Goal: Transaction & Acquisition: Purchase product/service

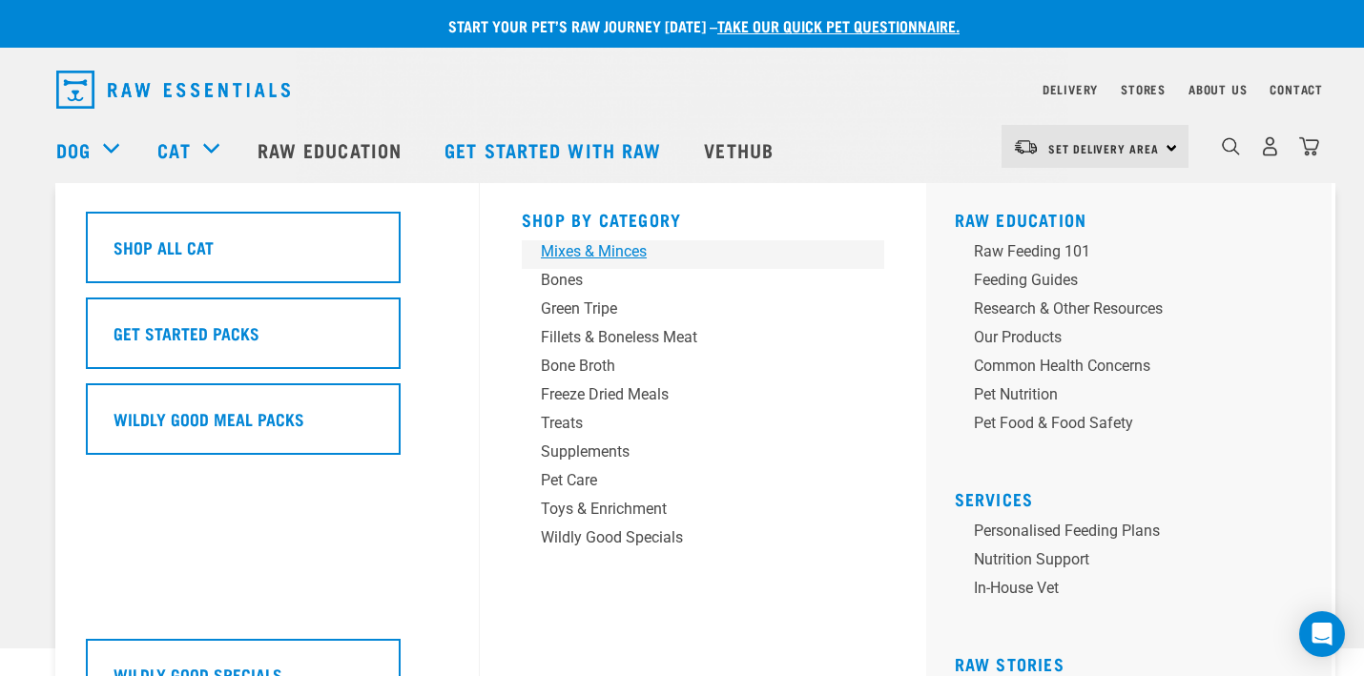
click at [626, 248] on div "Mixes & Minces" at bounding box center [690, 251] width 298 height 23
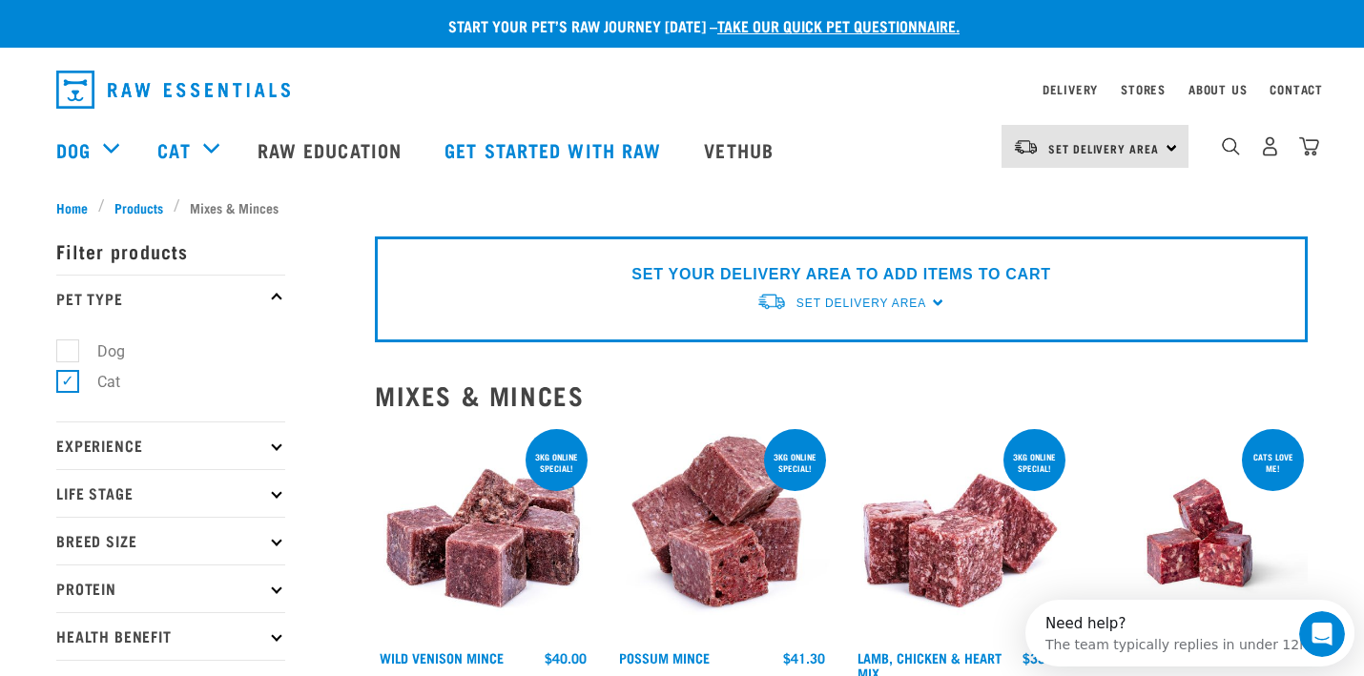
click at [181, 450] on p "Experience" at bounding box center [170, 445] width 229 height 48
click at [161, 582] on p "Life Stage" at bounding box center [170, 591] width 229 height 48
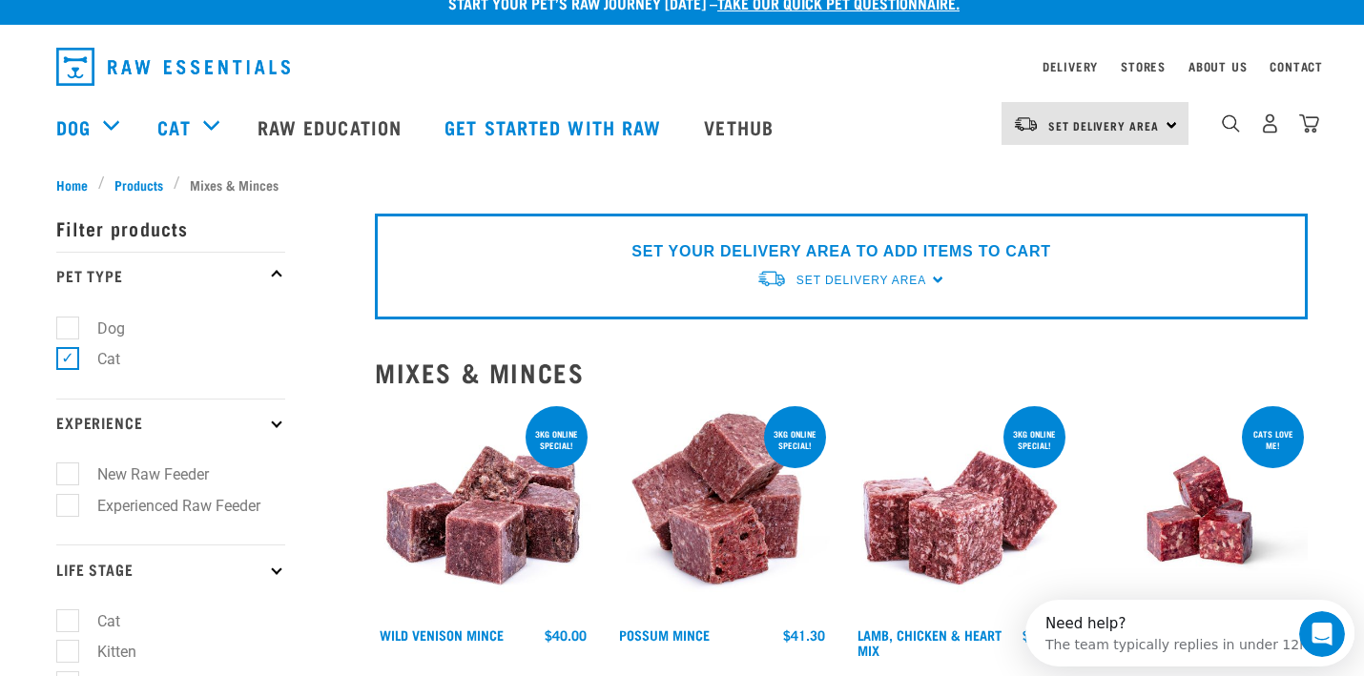
scroll to position [152, 0]
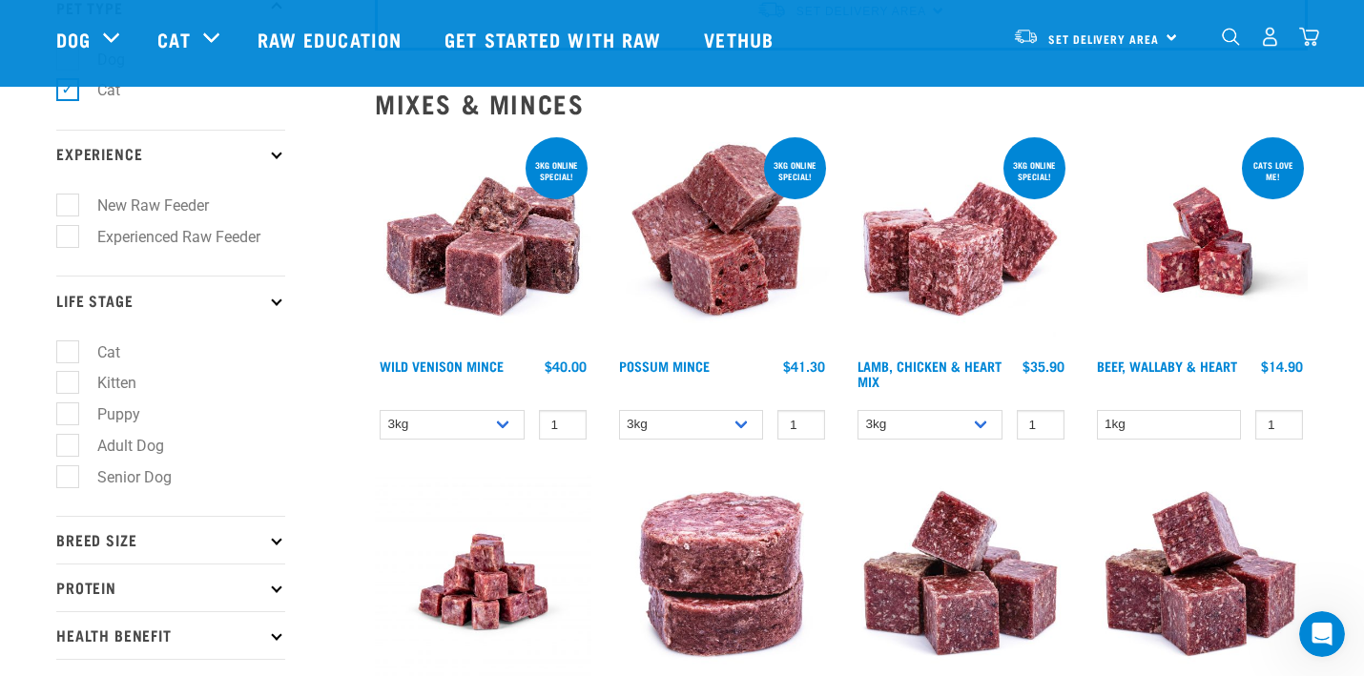
click at [73, 359] on label "Cat" at bounding box center [97, 352] width 61 height 24
click at [69, 355] on input "Cat" at bounding box center [62, 348] width 12 height 12
checkbox input "true"
click at [259, 552] on p "Breed Size" at bounding box center [170, 540] width 229 height 48
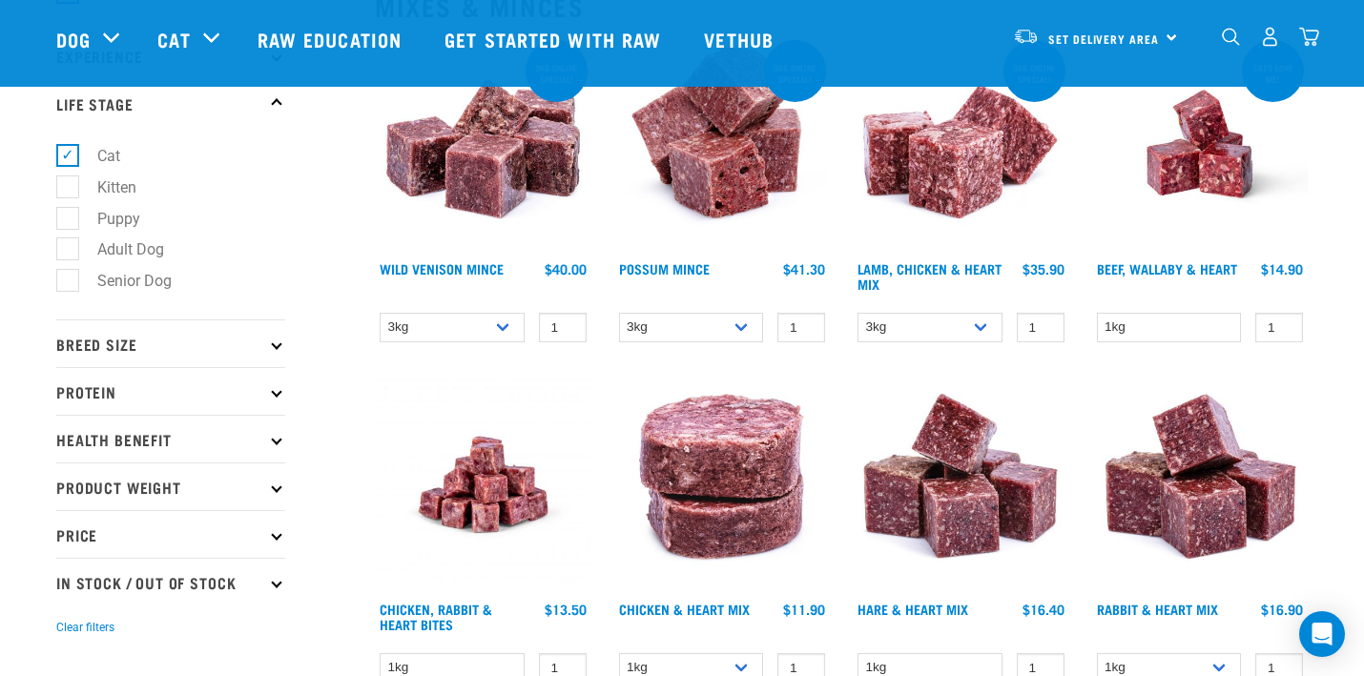
scroll to position [344, 0]
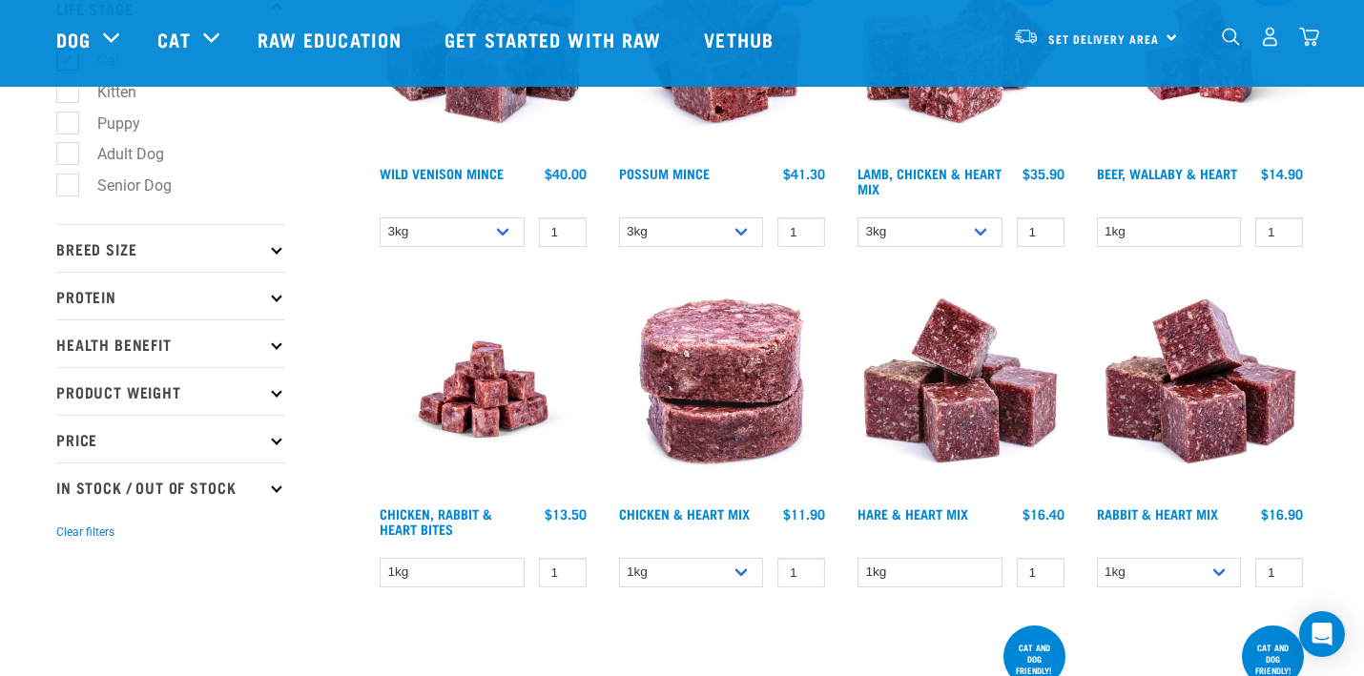
click at [277, 242] on p "Breed Size" at bounding box center [170, 248] width 229 height 48
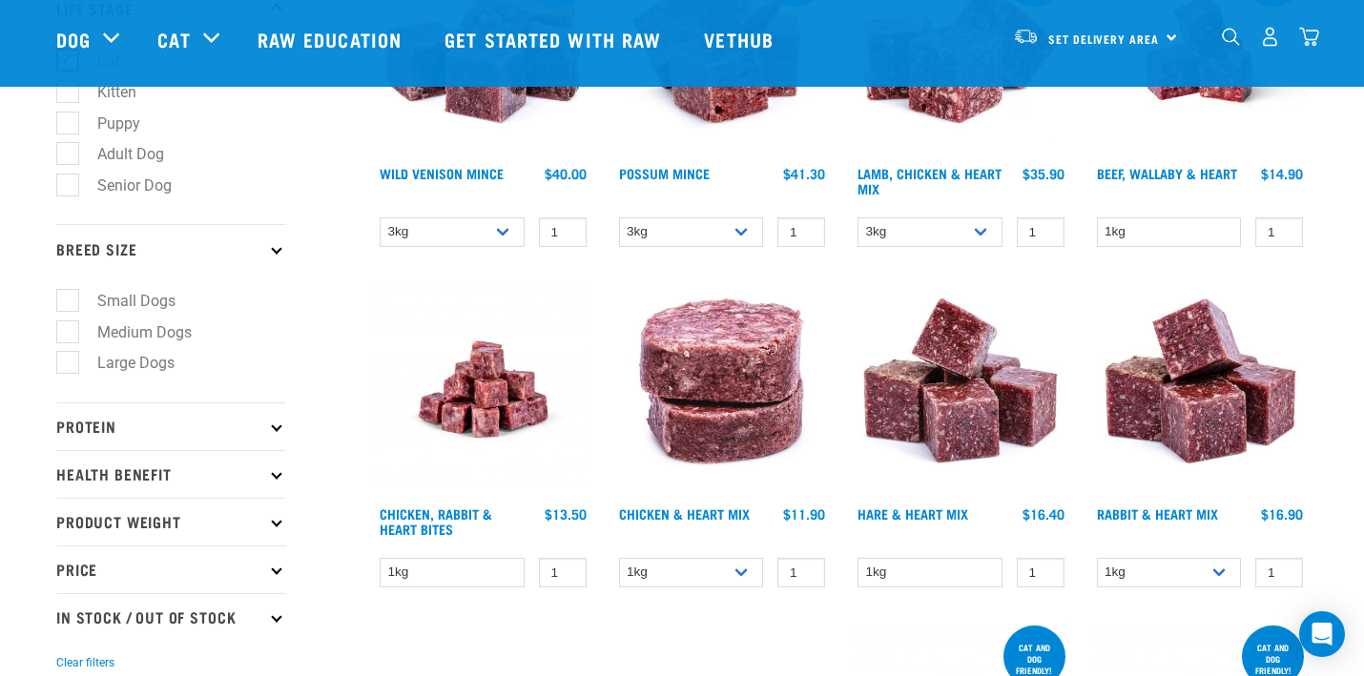
click at [168, 441] on p "Protein" at bounding box center [170, 426] width 229 height 48
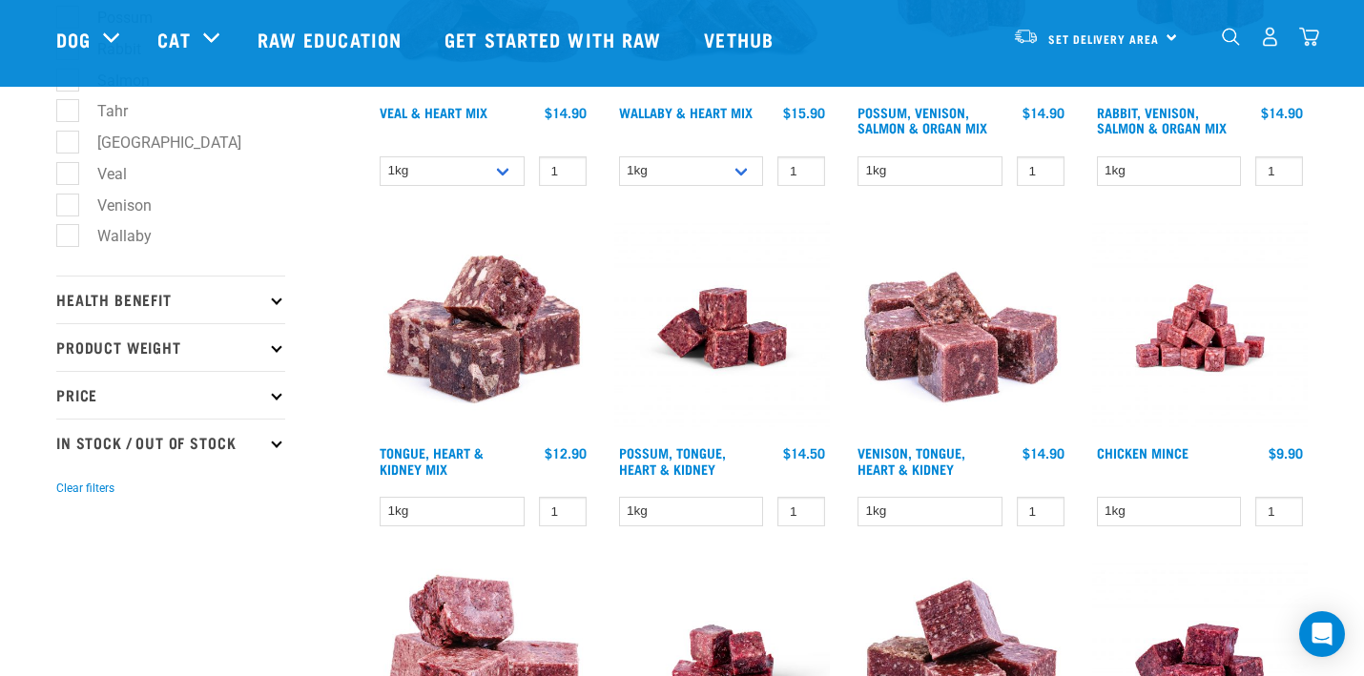
scroll to position [1206, 0]
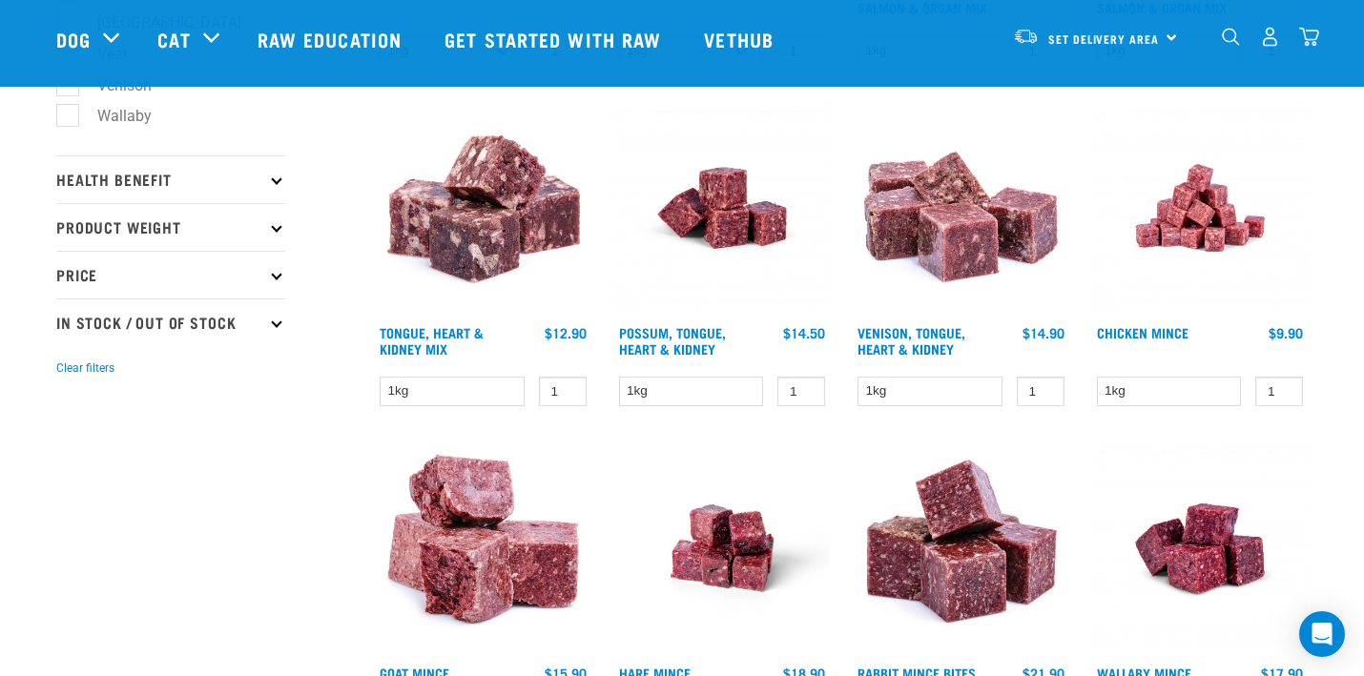
click at [246, 189] on p "Health Benefit" at bounding box center [170, 179] width 229 height 48
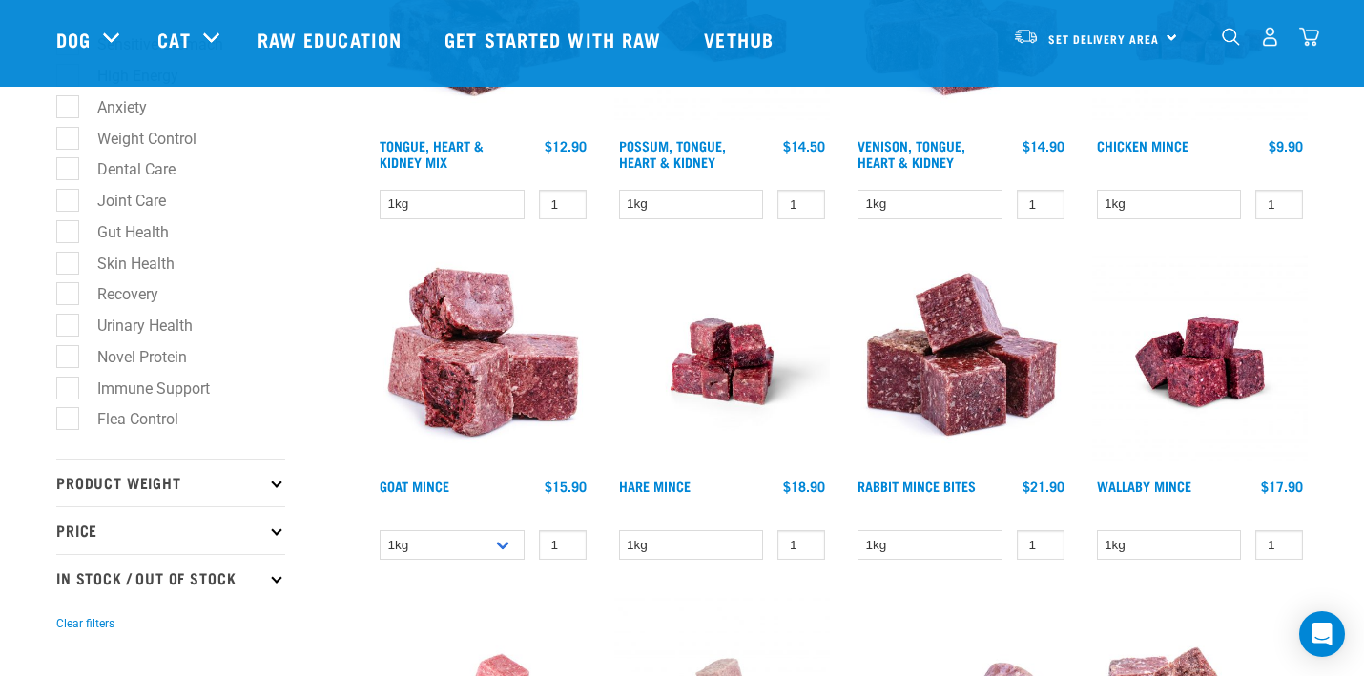
scroll to position [1394, 0]
click at [68, 118] on label "Anxiety" at bounding box center [111, 106] width 88 height 24
click at [68, 109] on input "Anxiety" at bounding box center [62, 102] width 12 height 12
checkbox input "true"
click at [74, 150] on label "Weight Control" at bounding box center [135, 138] width 137 height 24
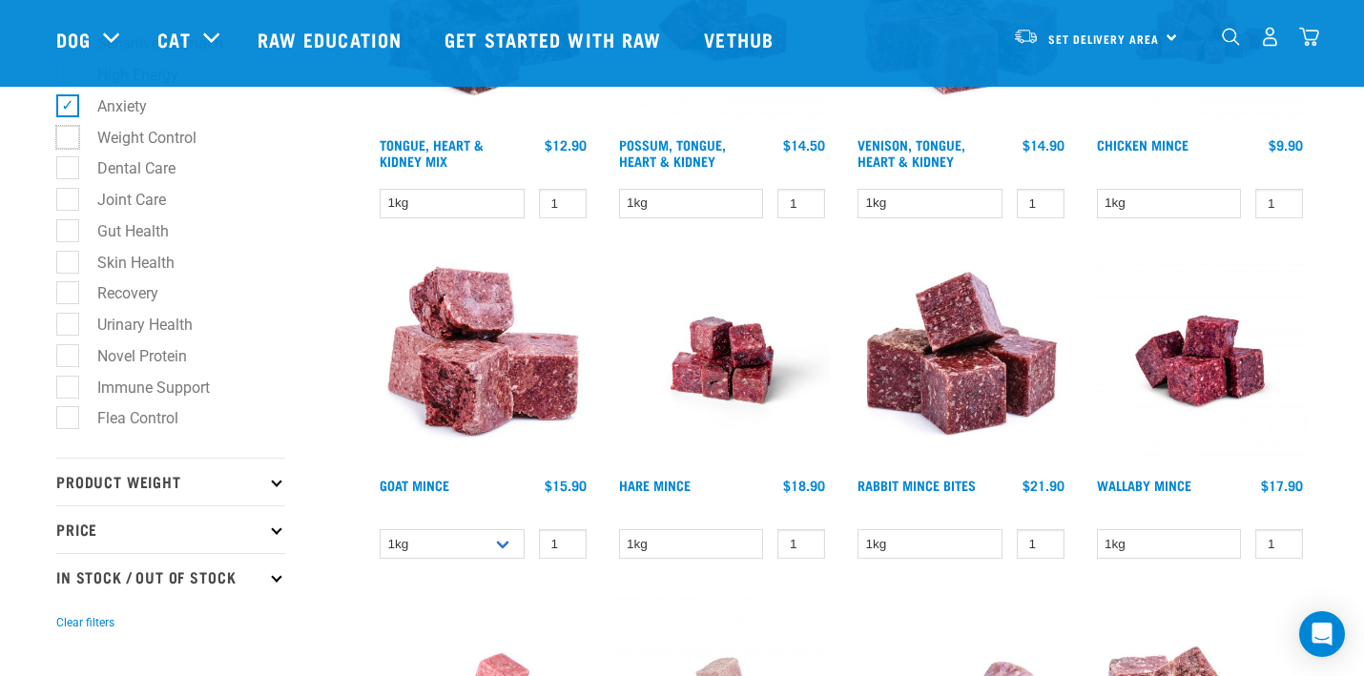
click at [69, 140] on input "Weight Control" at bounding box center [62, 134] width 12 height 12
checkbox input "true"
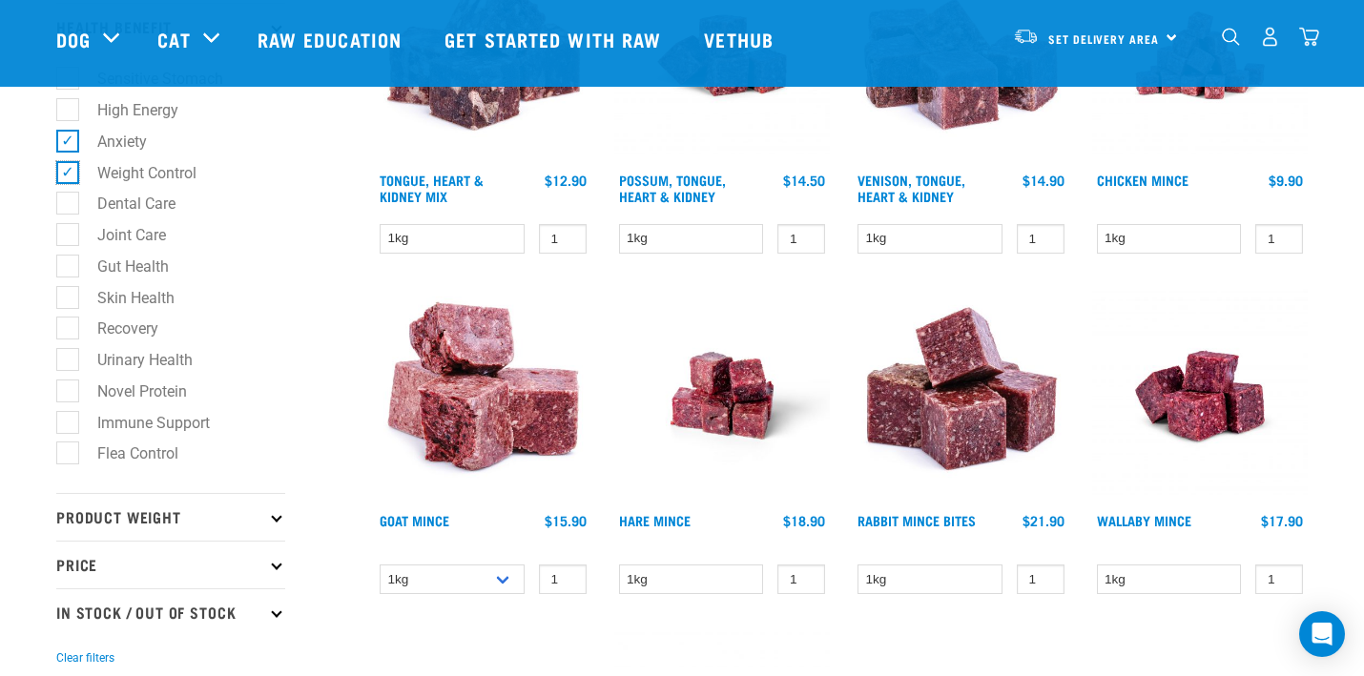
scroll to position [1358, 0]
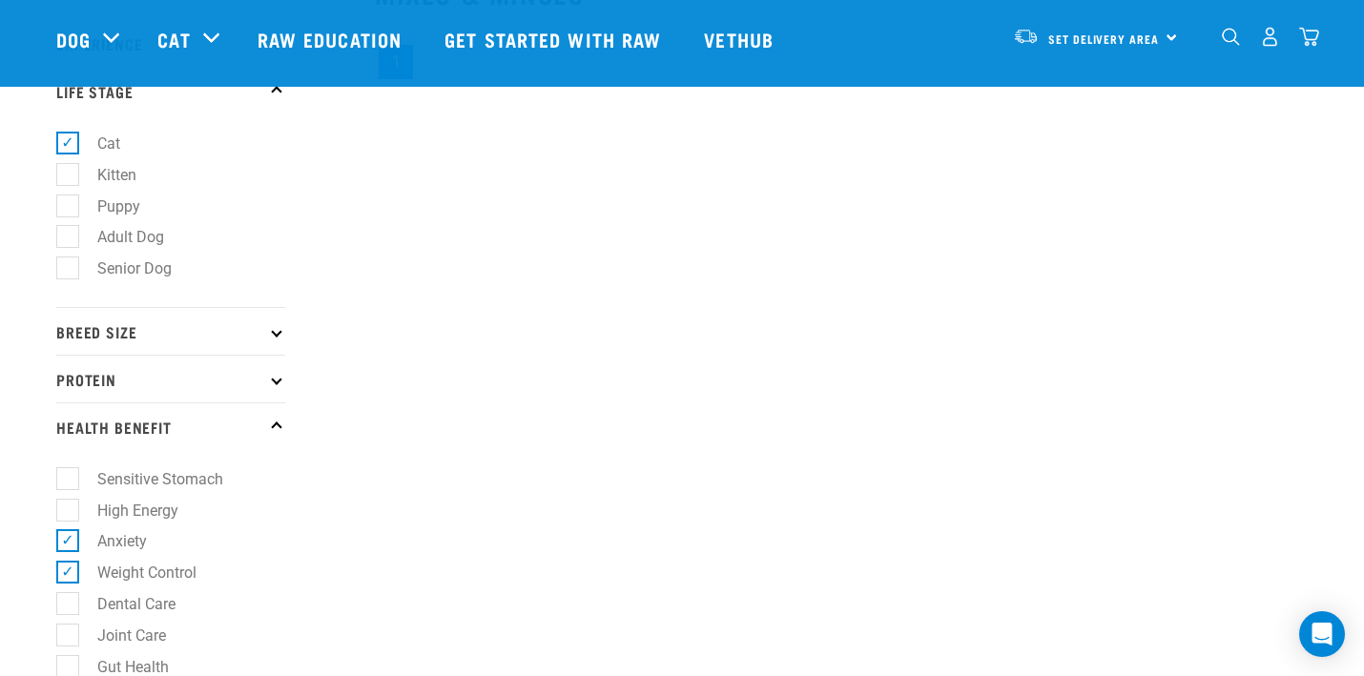
scroll to position [559, 0]
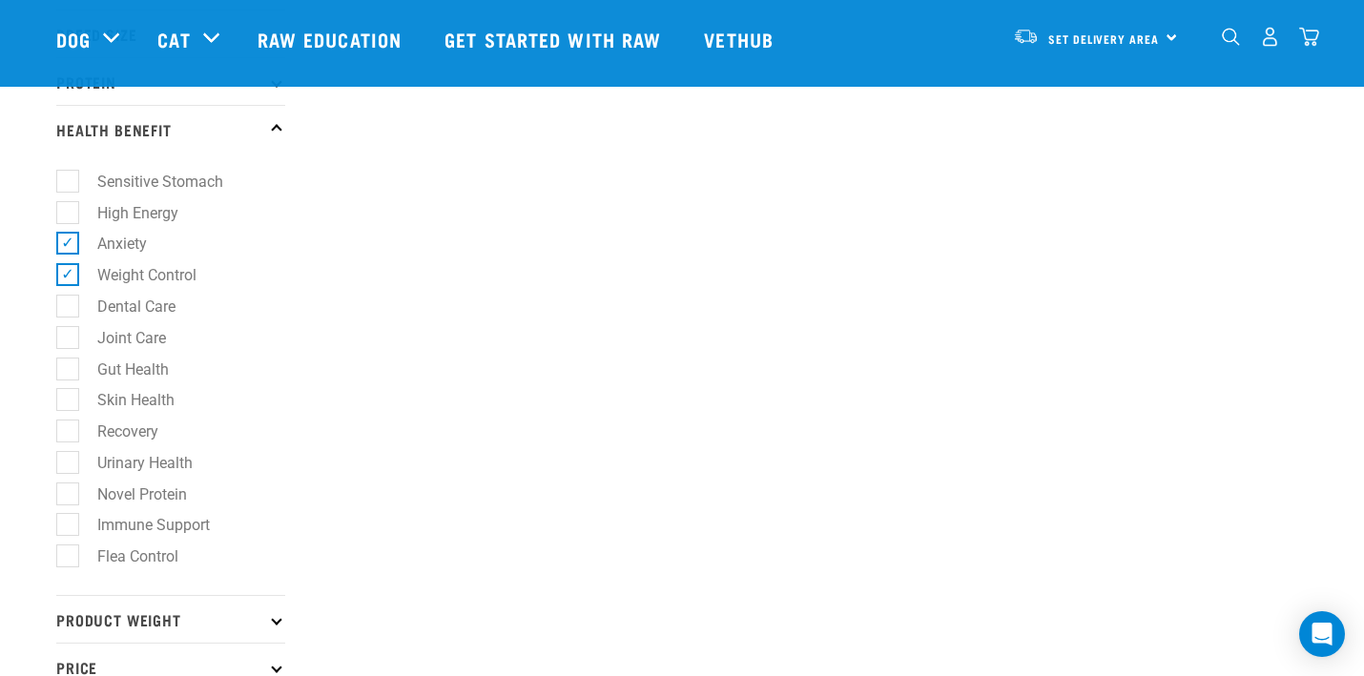
click at [69, 256] on label "Anxiety" at bounding box center [111, 244] width 88 height 24
click at [69, 247] on input "Anxiety" at bounding box center [62, 241] width 12 height 12
checkbox input "false"
click at [68, 274] on label "Weight Control" at bounding box center [135, 275] width 137 height 24
click at [68, 274] on input "Weight Control" at bounding box center [62, 272] width 12 height 12
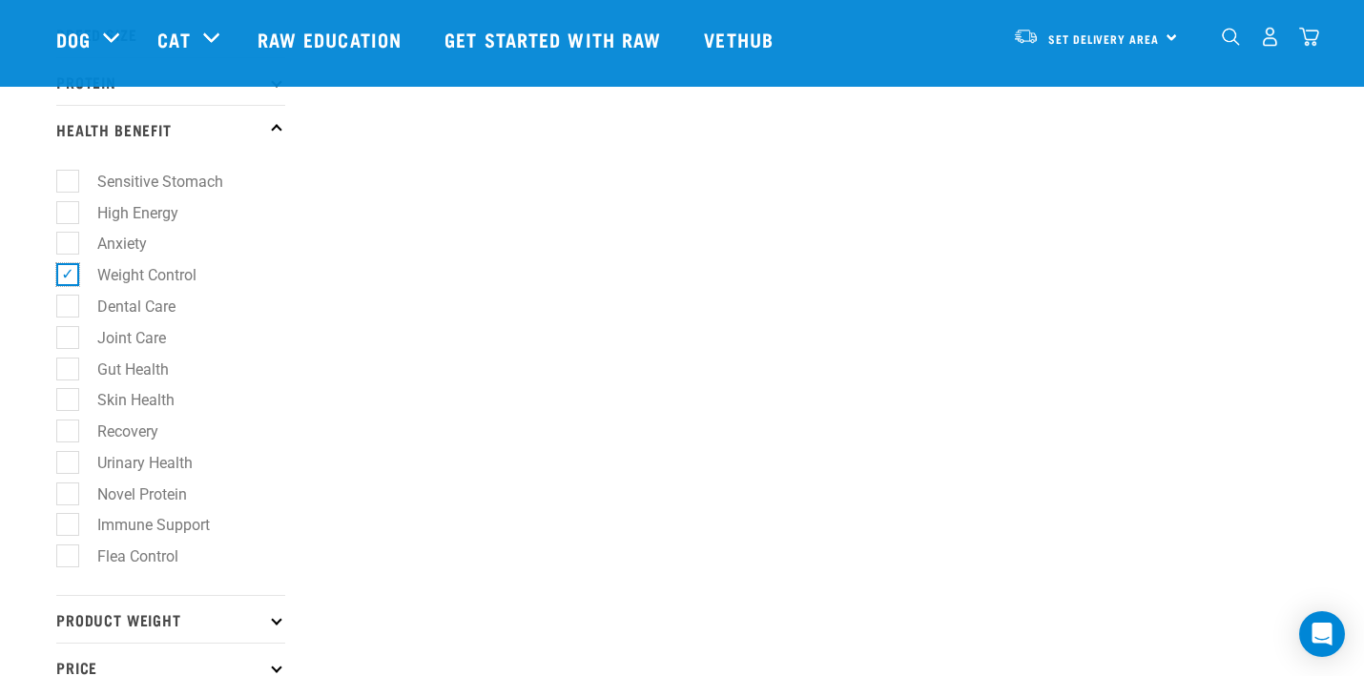
checkbox input "false"
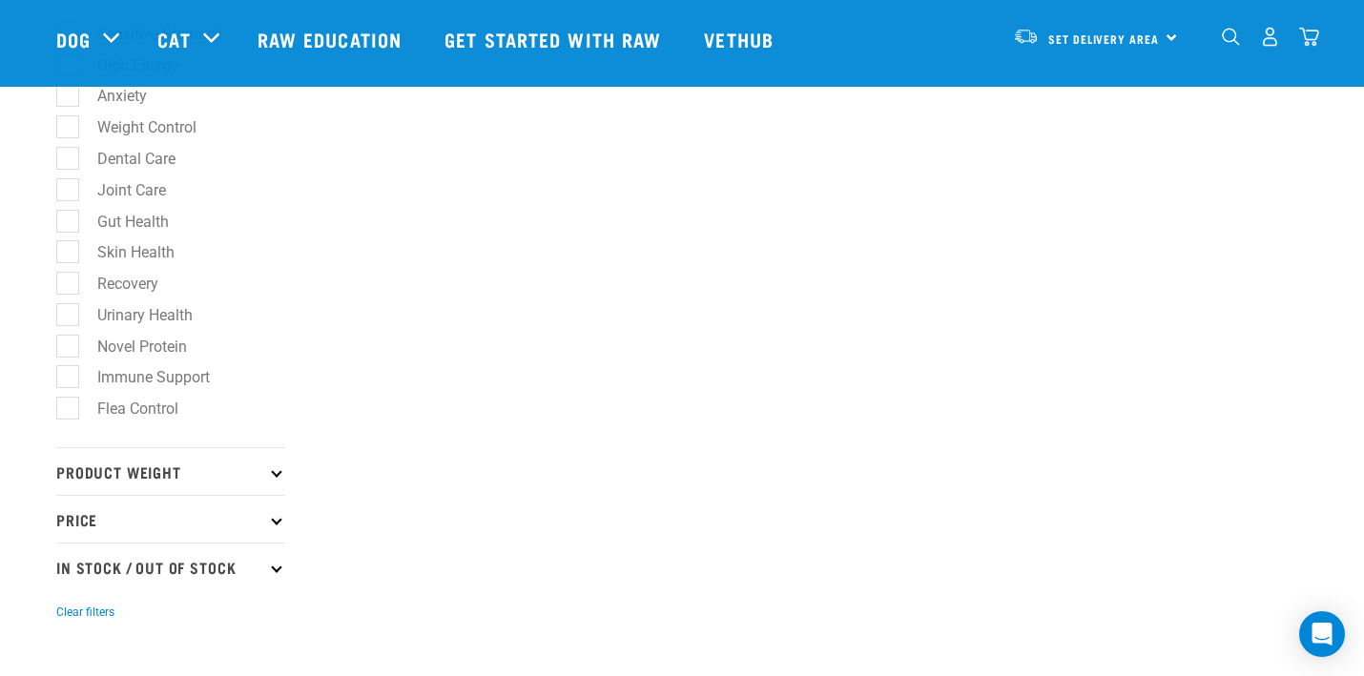
click at [179, 484] on p "Product Weight" at bounding box center [170, 471] width 229 height 48
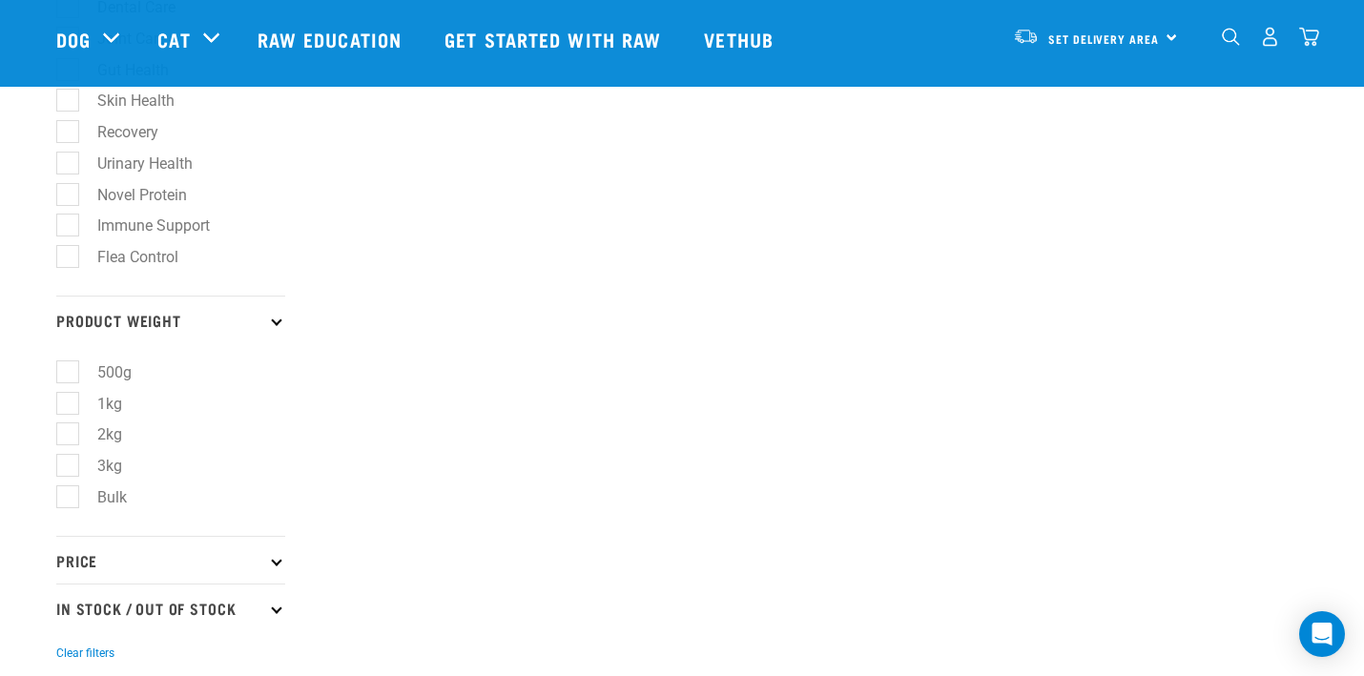
scroll to position [861, 0]
click at [155, 574] on p "Price" at bounding box center [170, 557] width 229 height 48
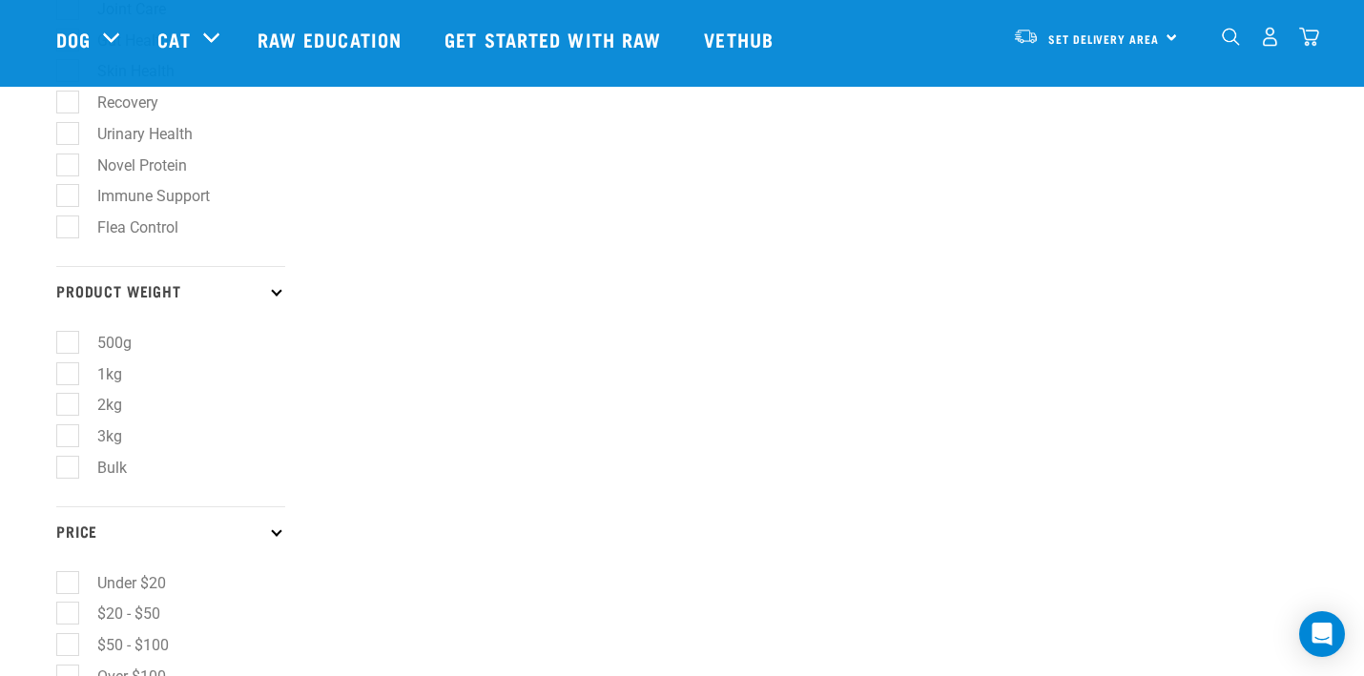
scroll to position [1003, 0]
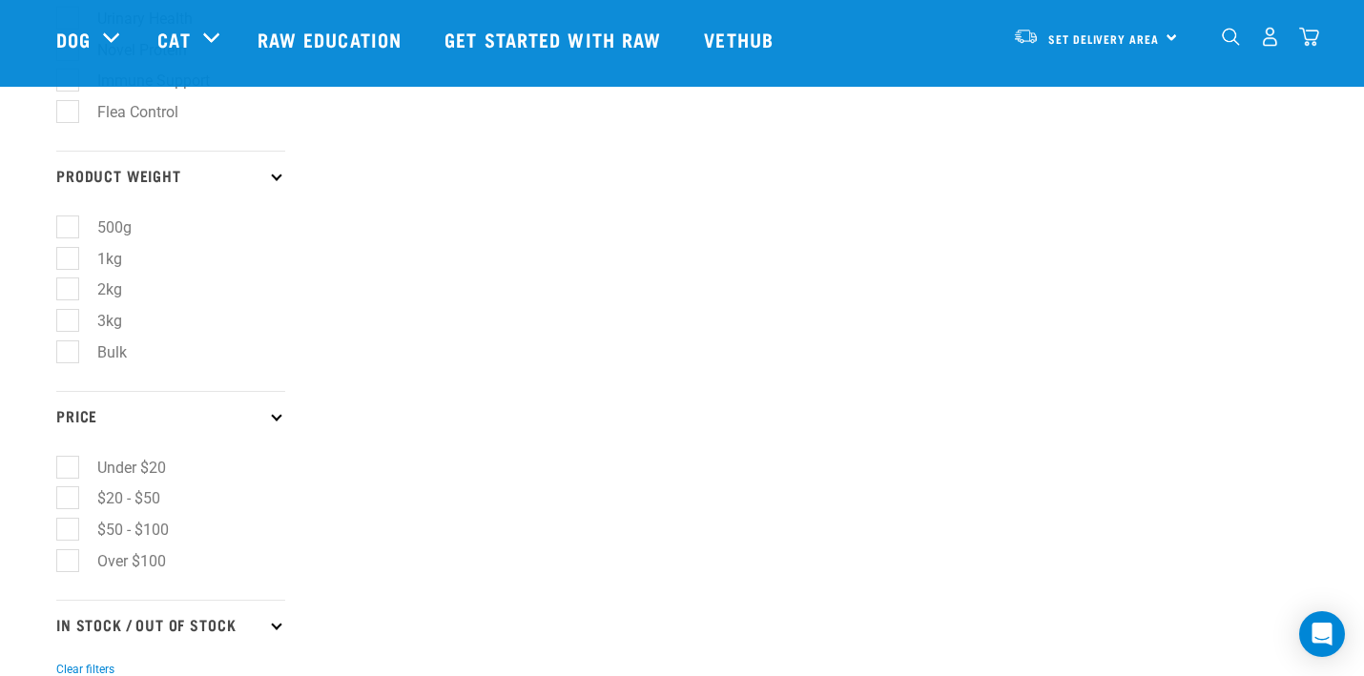
click at [67, 480] on label "Under $20" at bounding box center [120, 468] width 107 height 24
click at [62, 470] on input "Under $20" at bounding box center [62, 464] width 12 height 12
checkbox input "true"
click at [72, 507] on label "$20 - $50" at bounding box center [117, 498] width 101 height 24
click at [69, 502] on input "$20 - $50" at bounding box center [62, 495] width 12 height 12
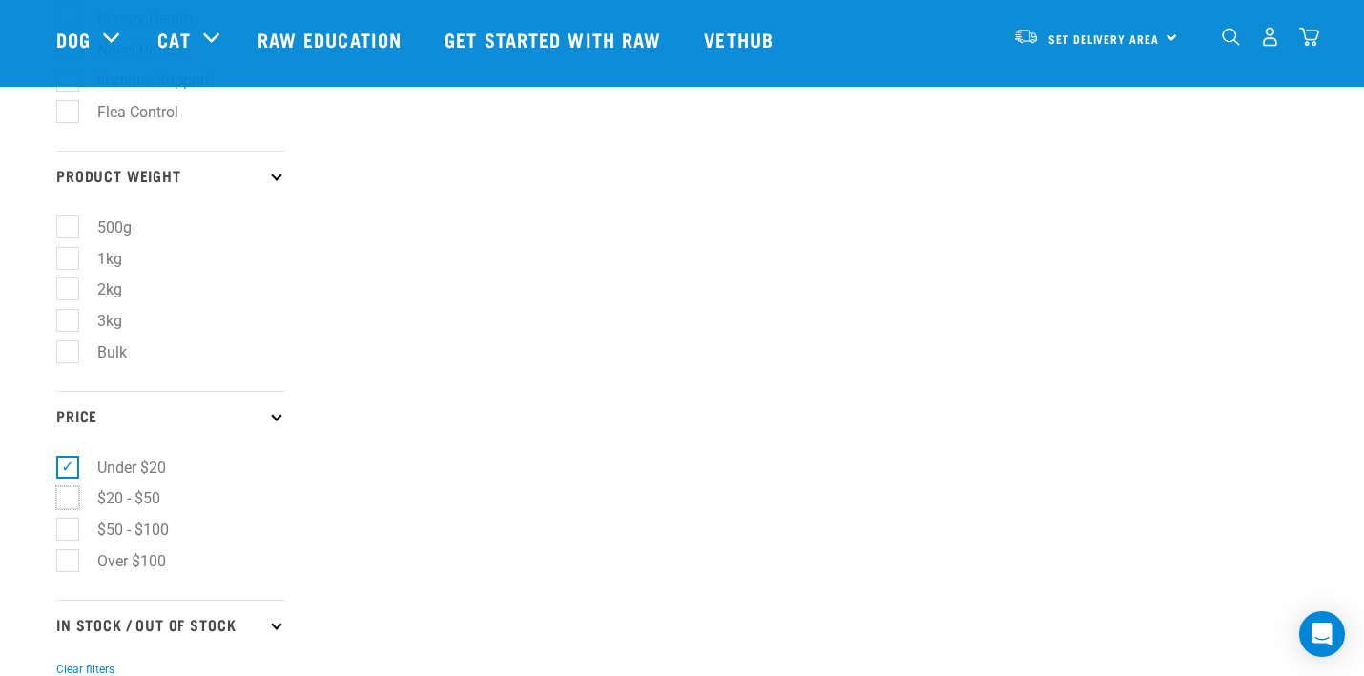
checkbox input "true"
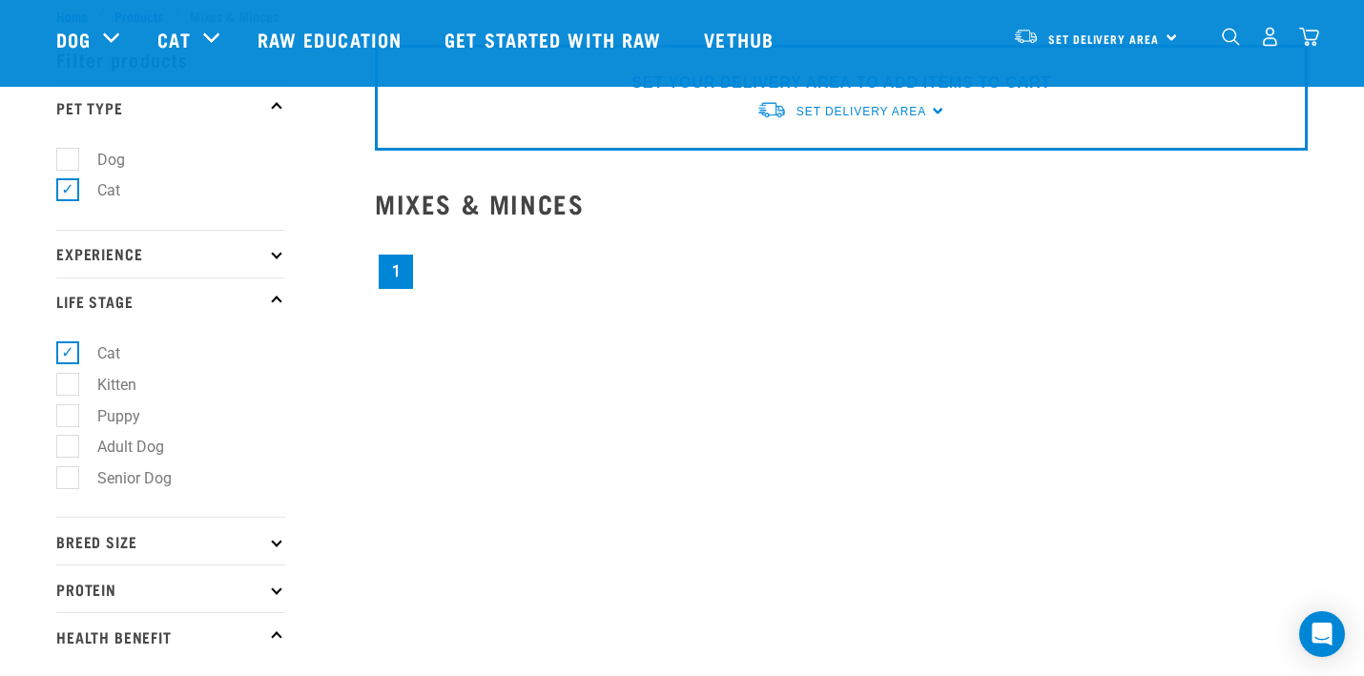
scroll to position [0, 0]
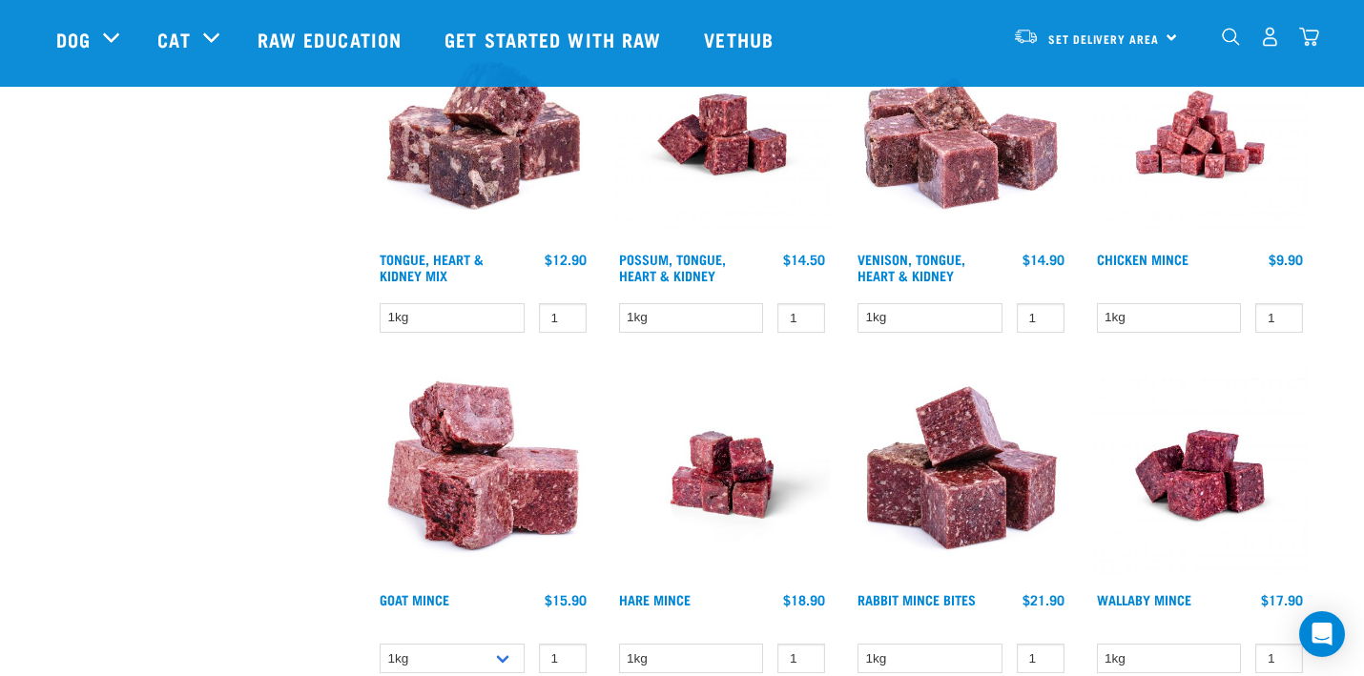
scroll to position [1361, 0]
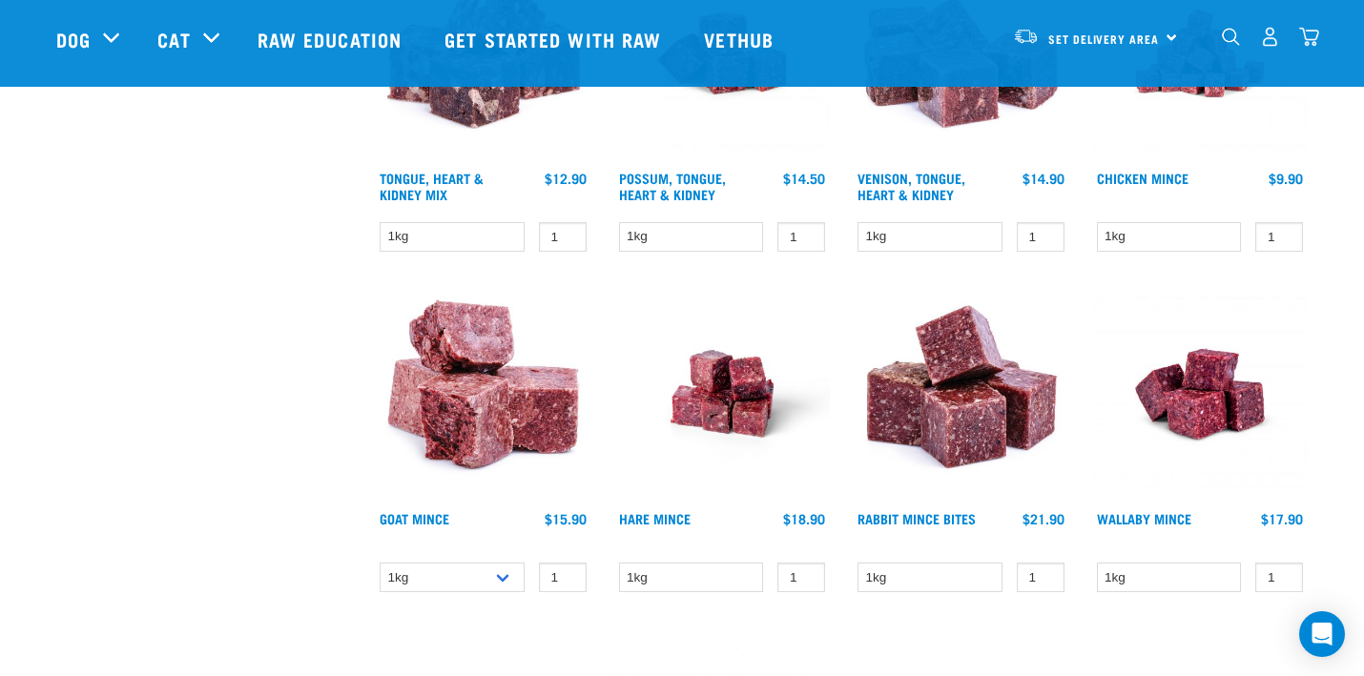
click at [713, 397] on img at bounding box center [722, 394] width 216 height 216
